Goal: Information Seeking & Learning: Learn about a topic

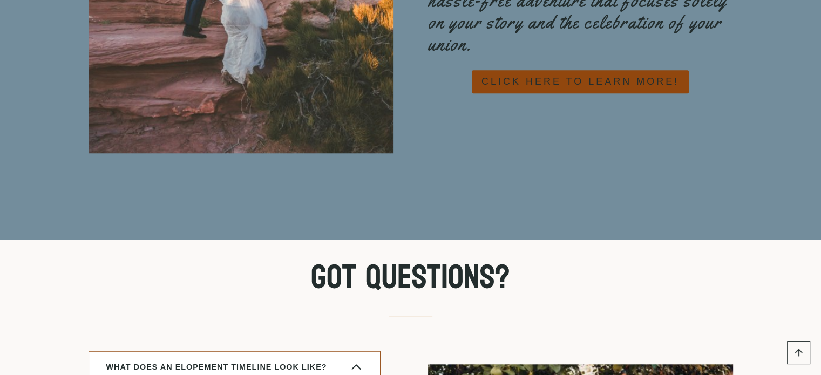
scroll to position [4854, 0]
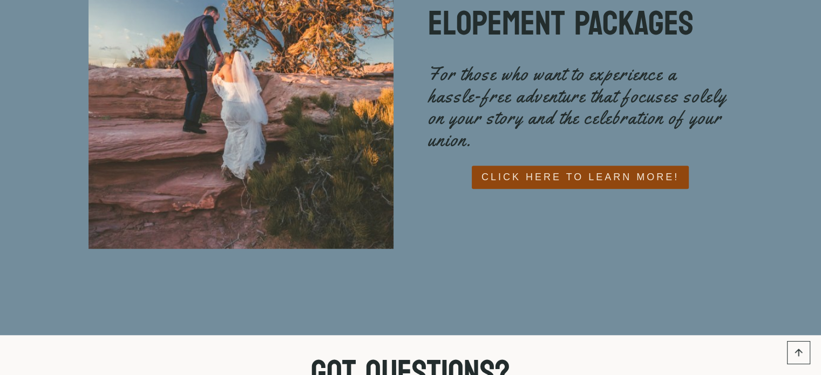
click at [533, 169] on span "CLICK HERE TO LEARN MORE!" at bounding box center [580, 177] width 198 height 16
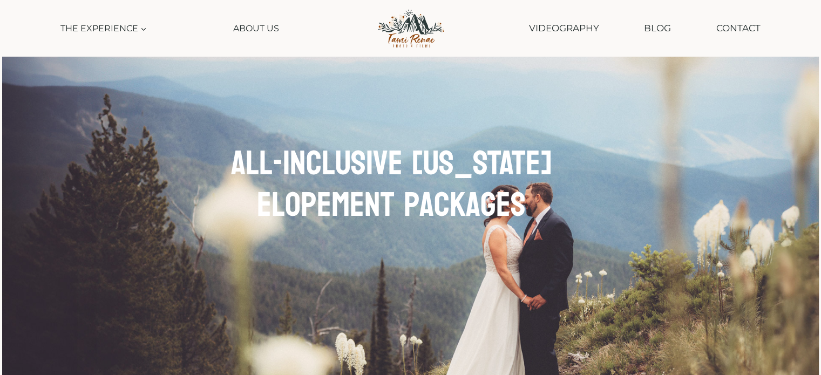
click at [101, 26] on button "Child menu of The Experience" at bounding box center [103, 28] width 97 height 24
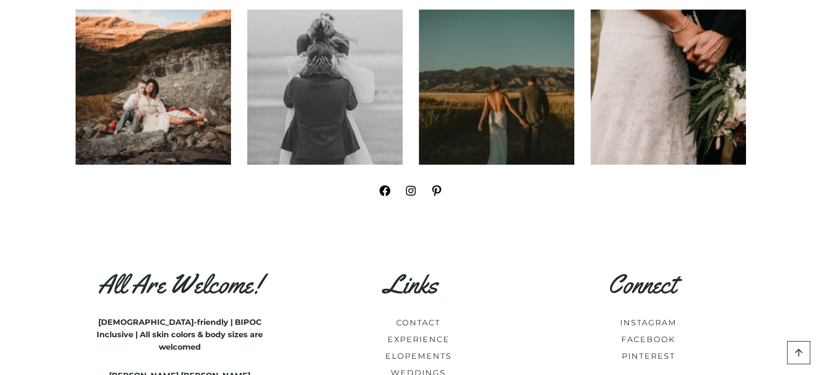
scroll to position [6071, 0]
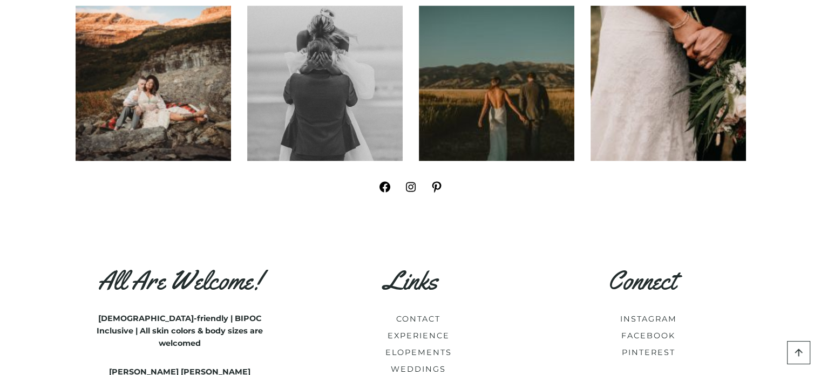
click at [409, 192] on icon at bounding box center [411, 187] width 10 height 10
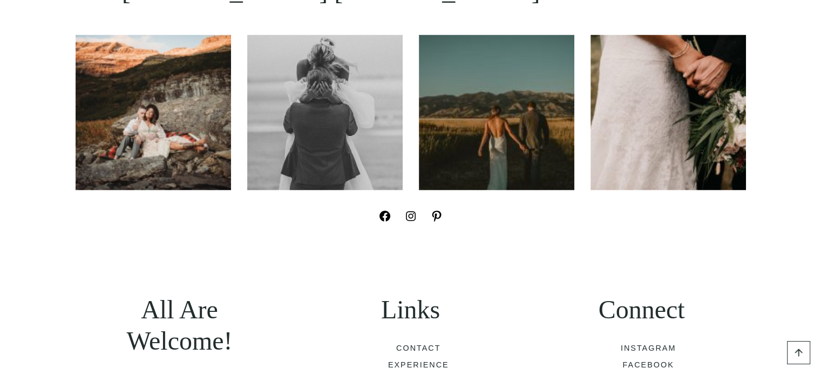
scroll to position [6071, 0]
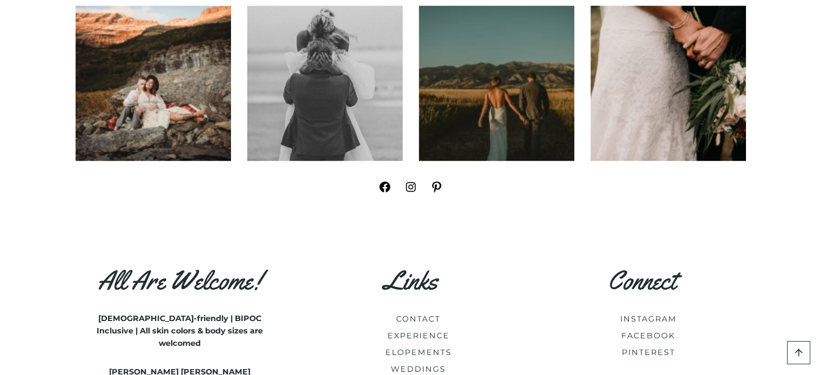
click at [434, 193] on icon at bounding box center [436, 186] width 9 height 11
